Goal: Check status: Check status

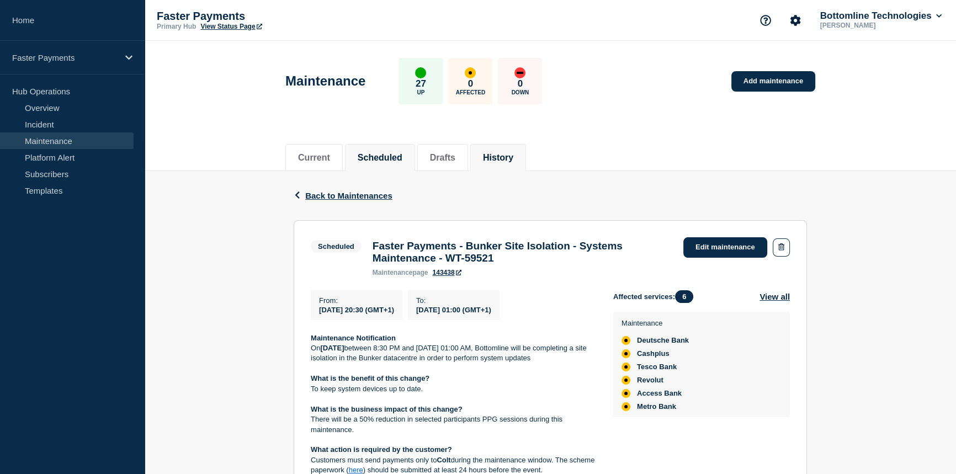
click at [501, 157] on button "History" at bounding box center [498, 158] width 30 height 10
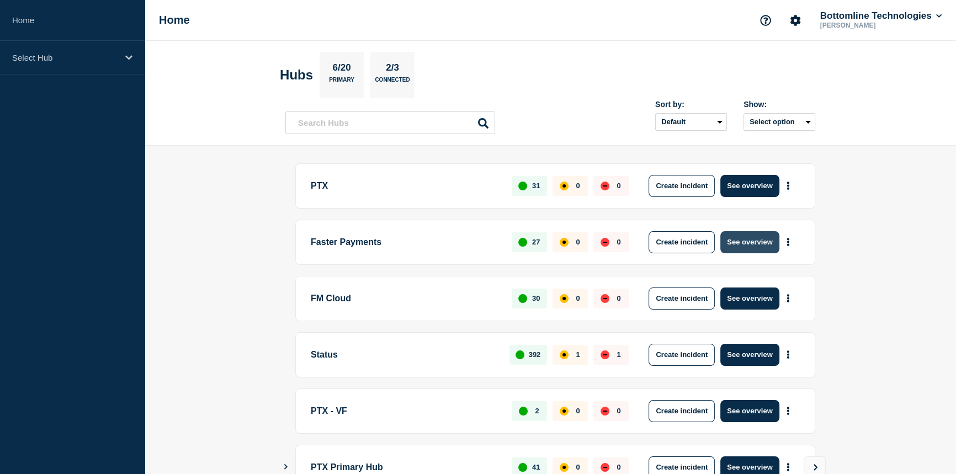
click at [738, 240] on button "See overview" at bounding box center [749, 242] width 58 height 22
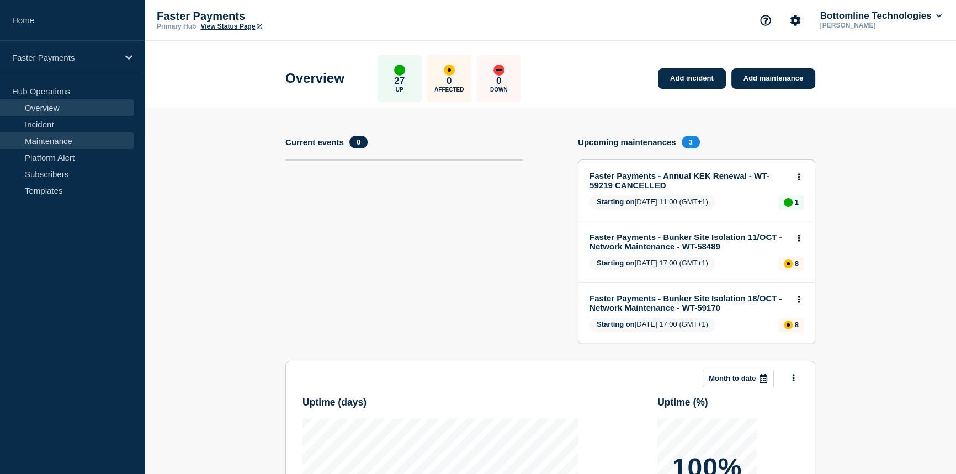
click at [77, 137] on link "Maintenance" at bounding box center [67, 140] width 134 height 17
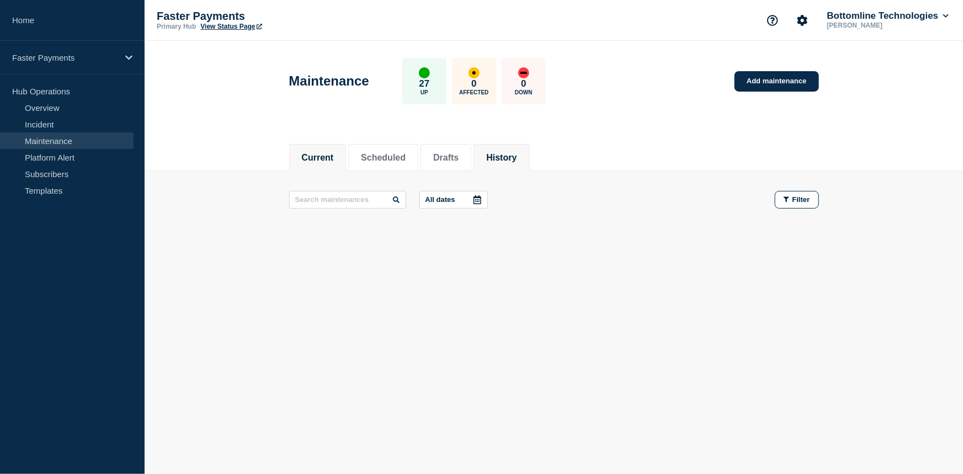
click at [498, 163] on li "History" at bounding box center [501, 157] width 56 height 27
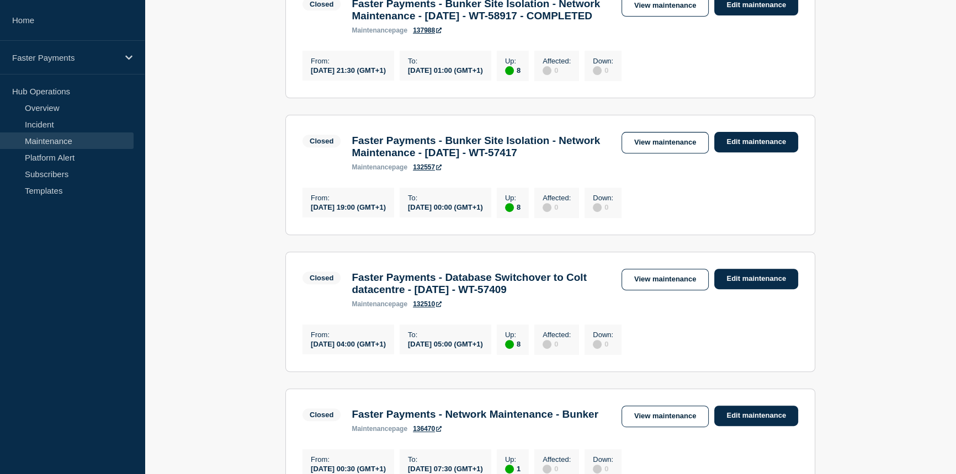
scroll to position [552, 0]
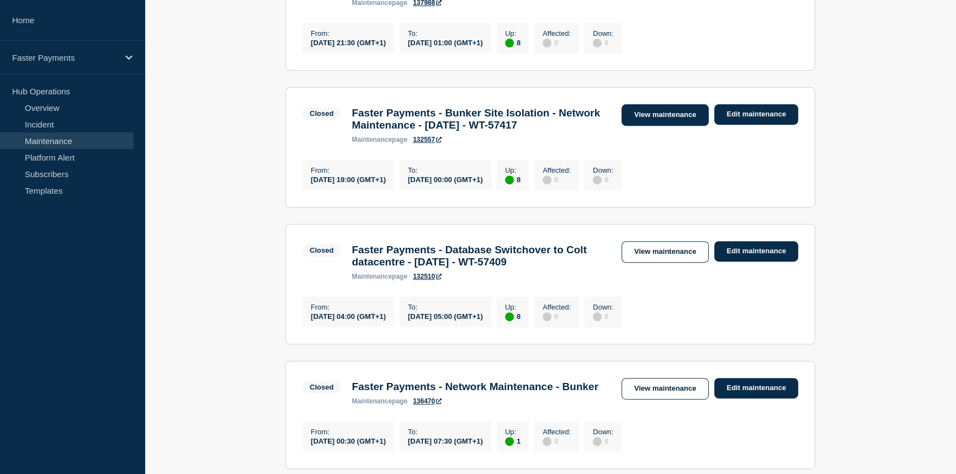
click at [682, 126] on link "View maintenance" at bounding box center [664, 115] width 87 height 22
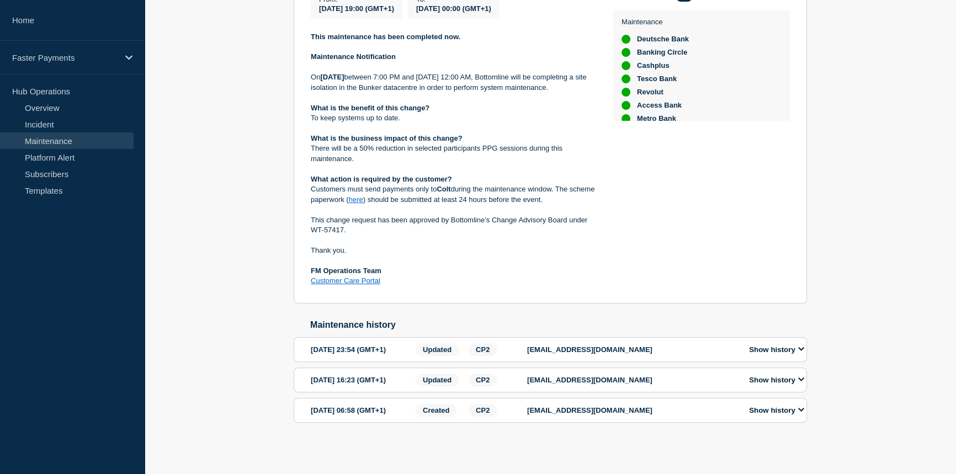
scroll to position [342, 0]
